Goal: Check status: Check status

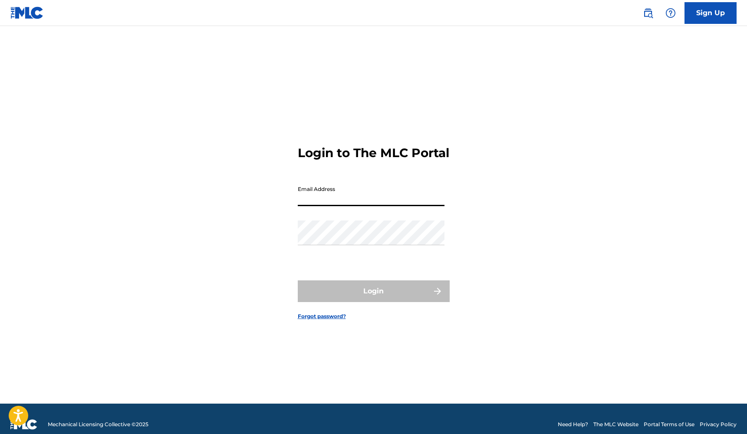
type input "[EMAIL_ADDRESS][DOMAIN_NAME]"
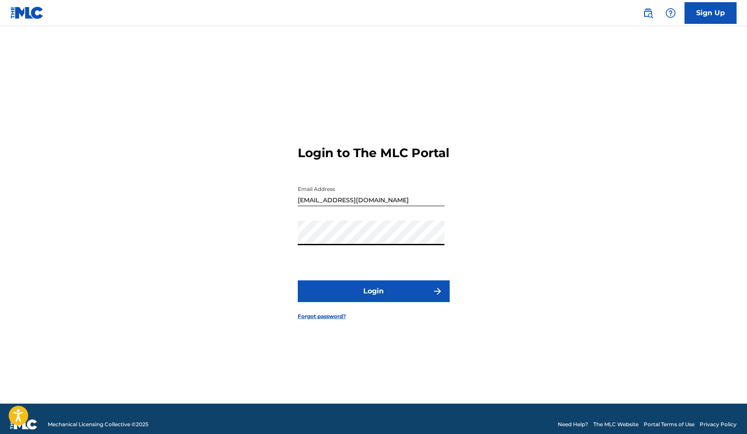
click at [357, 296] on button "Login" at bounding box center [374, 291] width 152 height 22
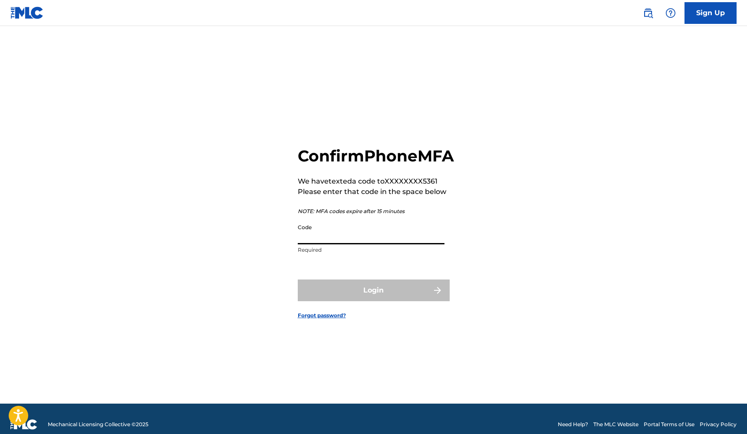
click at [370, 244] on input "Code" at bounding box center [371, 231] width 147 height 25
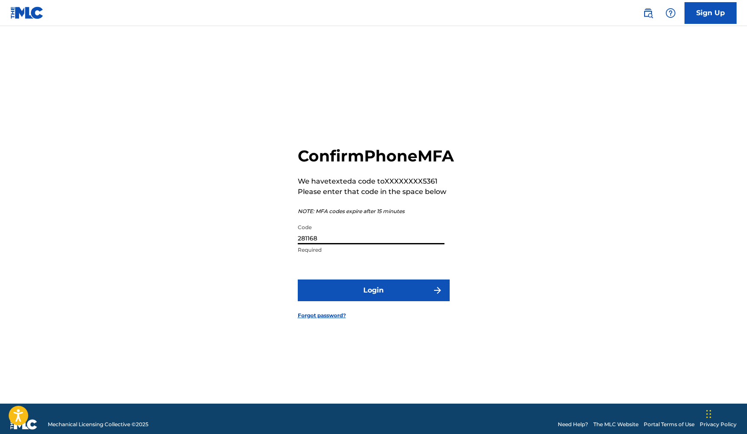
type input "281168"
click at [366, 301] on button "Login" at bounding box center [374, 290] width 152 height 22
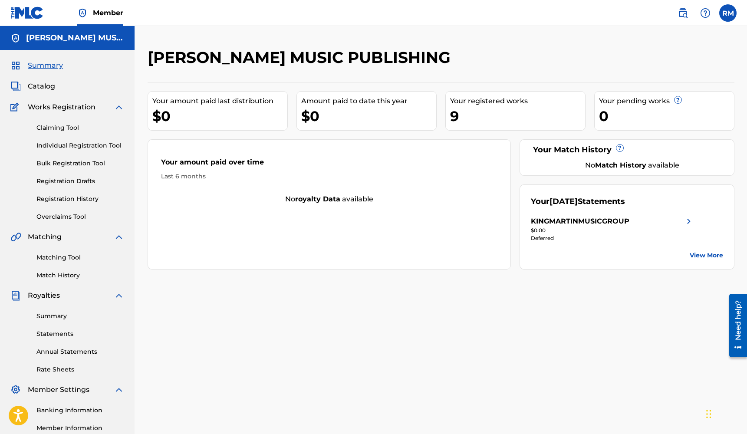
click at [709, 253] on link "View More" at bounding box center [705, 255] width 33 height 9
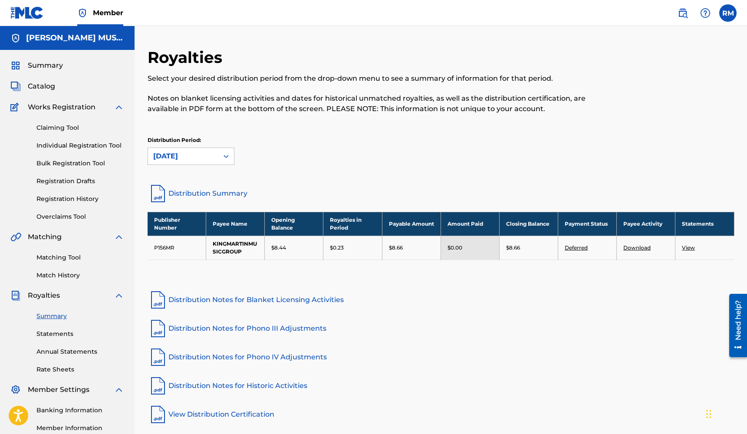
click at [49, 86] on span "Catalog" at bounding box center [41, 86] width 27 height 10
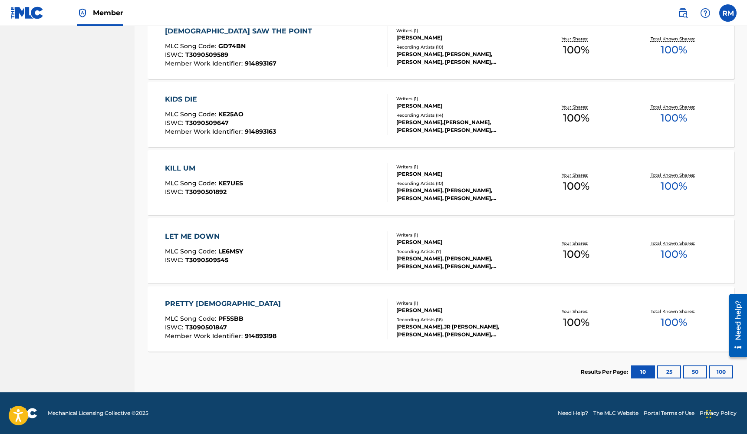
scroll to position [487, 0]
click at [667, 371] on button "25" at bounding box center [669, 371] width 24 height 13
click at [695, 370] on button "50" at bounding box center [695, 371] width 24 height 13
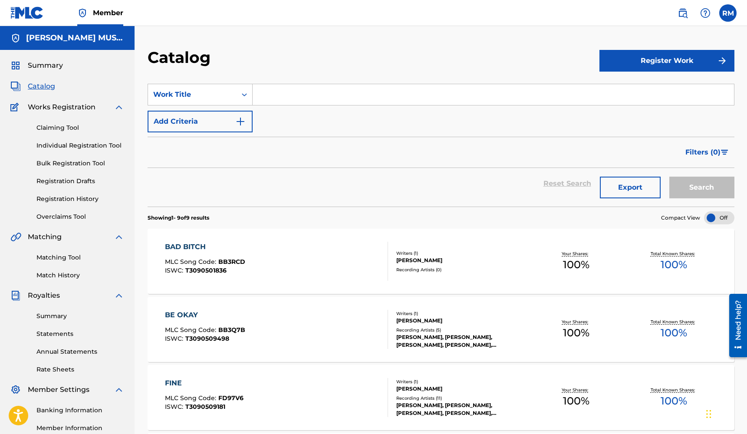
scroll to position [0, 0]
click at [243, 91] on icon "Search Form" at bounding box center [244, 94] width 9 height 9
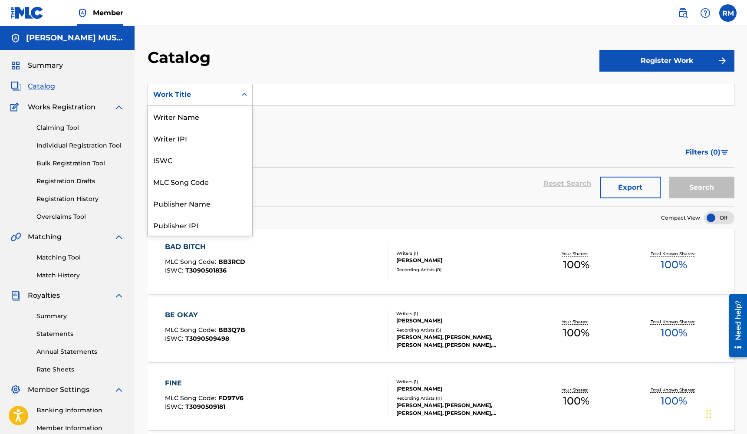
scroll to position [130, 0]
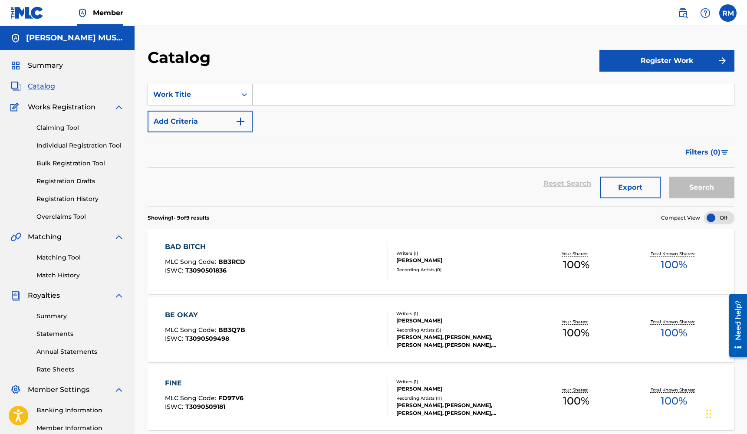
click at [278, 77] on section "SearchWithCriteria8f9fd8c4-d7c0-407e-8872-40777f713a2a Work Title Add Criteria …" at bounding box center [440, 139] width 586 height 133
click at [45, 88] on span "Catalog" at bounding box center [41, 86] width 27 height 10
click at [64, 130] on link "Claiming Tool" at bounding box center [80, 127] width 88 height 9
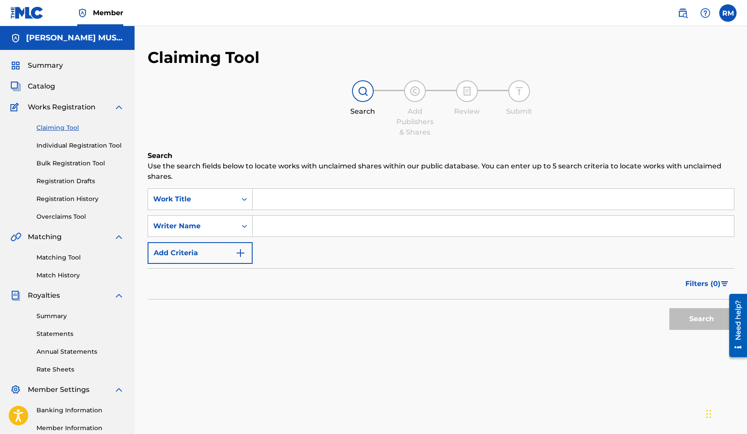
click at [72, 145] on link "Individual Registration Tool" at bounding box center [80, 145] width 88 height 9
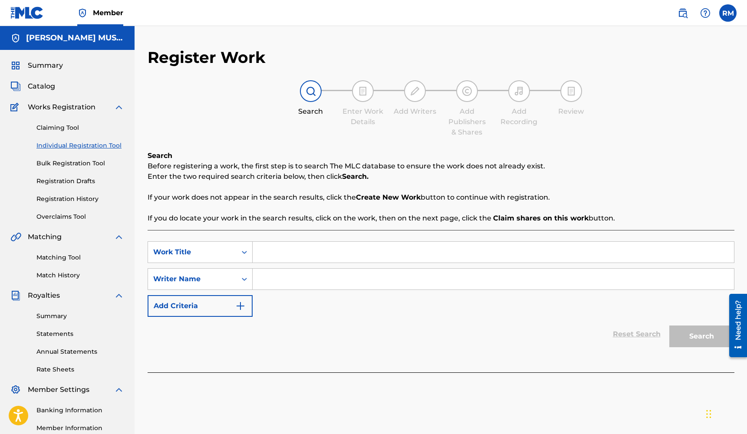
click at [78, 165] on link "Bulk Registration Tool" at bounding box center [80, 163] width 88 height 9
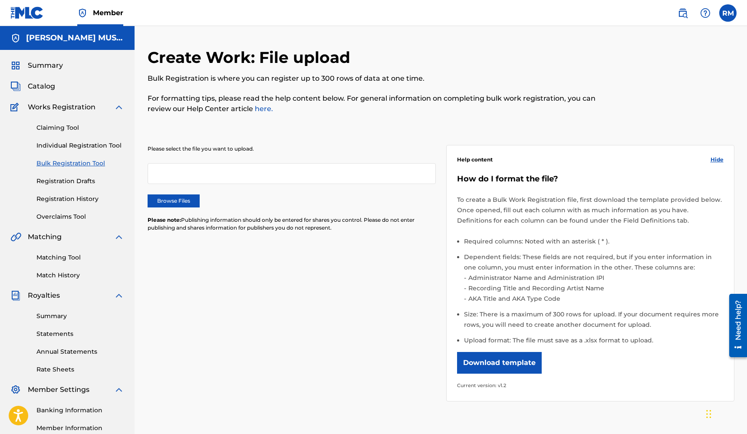
click at [83, 183] on link "Registration Drafts" at bounding box center [80, 181] width 88 height 9
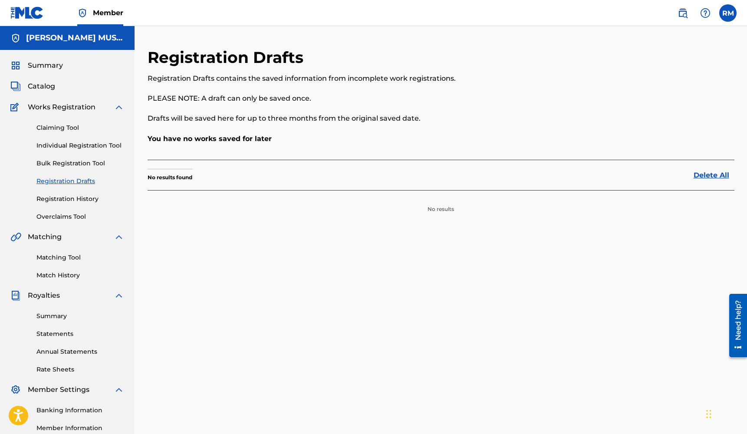
click at [80, 199] on link "Registration History" at bounding box center [80, 198] width 88 height 9
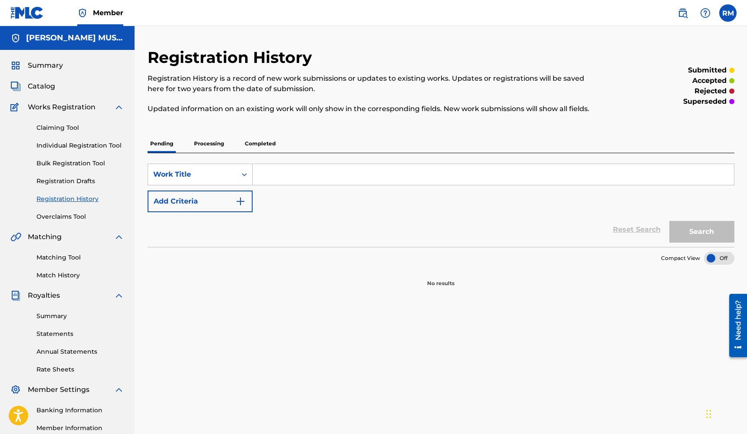
click at [209, 146] on p "Processing" at bounding box center [208, 143] width 35 height 18
click at [253, 140] on p "Completed" at bounding box center [260, 143] width 36 height 18
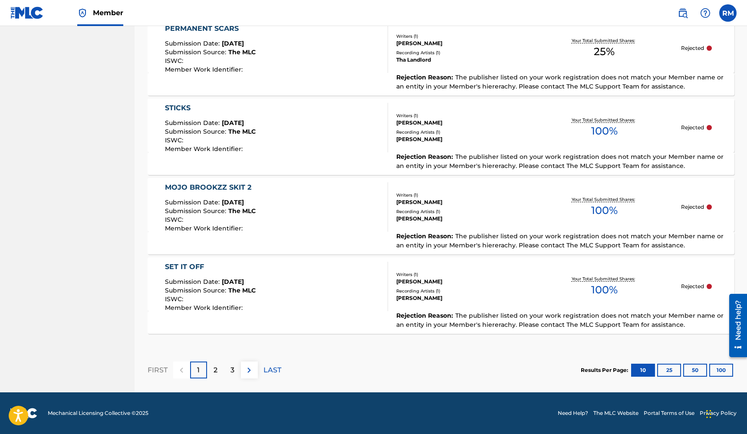
scroll to position [762, 0]
click at [667, 368] on button "25" at bounding box center [669, 369] width 24 height 13
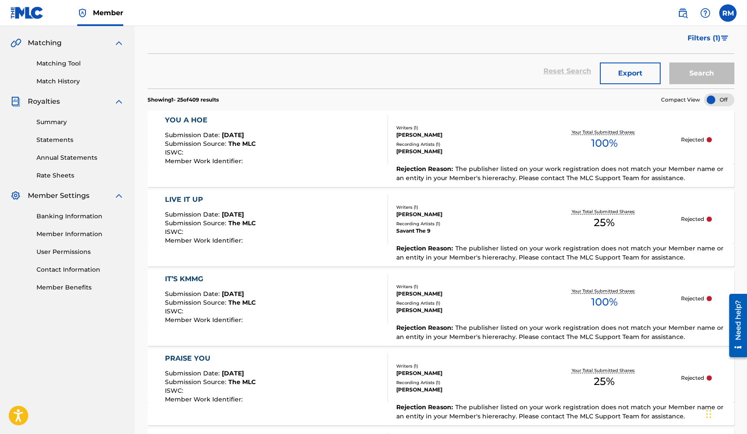
scroll to position [183, 0]
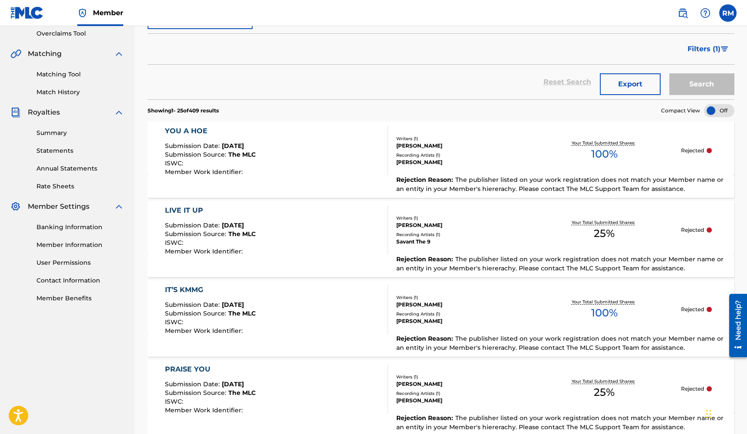
click at [187, 131] on div "YOU A HOE" at bounding box center [210, 131] width 91 height 10
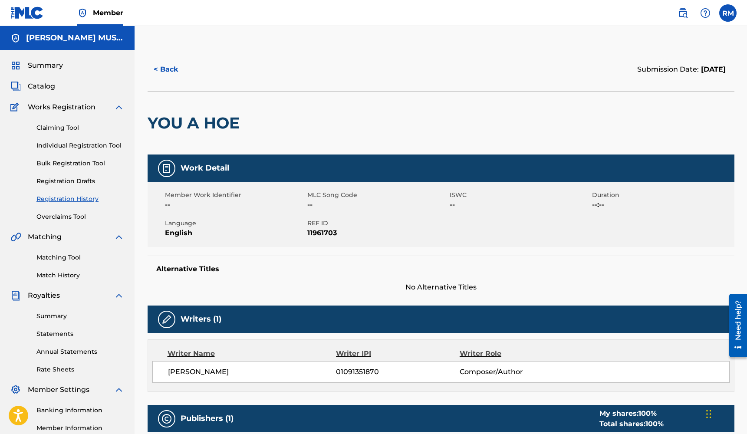
click at [168, 174] on div at bounding box center [166, 168] width 17 height 17
